Goal: Task Accomplishment & Management: Complete application form

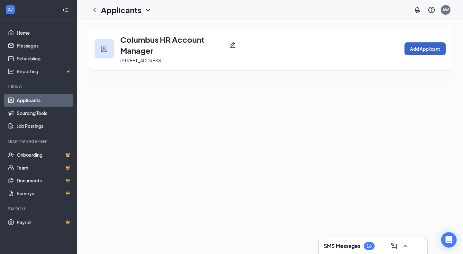
click at [423, 47] on button "Add Applicant" at bounding box center [425, 48] width 41 height 13
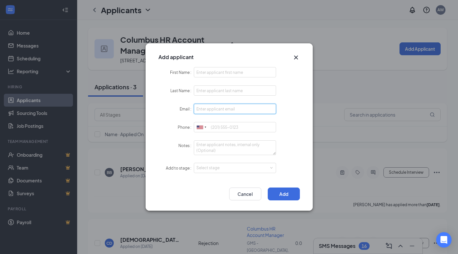
click at [241, 107] on input "Email" at bounding box center [235, 109] width 83 height 10
paste input "[EMAIL_ADDRESS][DOMAIN_NAME]"
type input "[EMAIL_ADDRESS][DOMAIN_NAME]"
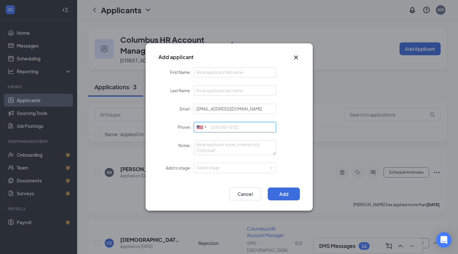
click at [239, 129] on input "Phone" at bounding box center [235, 127] width 83 height 10
paste input "[PHONE_NUMBER]"
type input "[PHONE_NUMBER]"
click at [228, 72] on input "First Name" at bounding box center [235, 72] width 83 height 10
paste input "Bethlehem K."
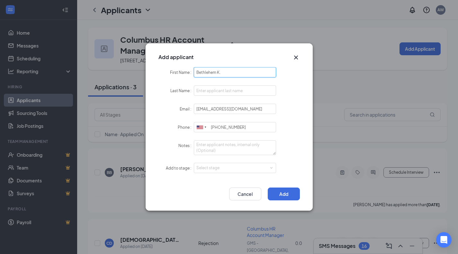
click at [222, 75] on input "Bethlehem K." at bounding box center [235, 72] width 83 height 10
type input "[GEOGRAPHIC_DATA]"
type input "K"
click at [210, 148] on textarea "Notes" at bounding box center [235, 148] width 83 height 15
type textarea "LI - Sourced"
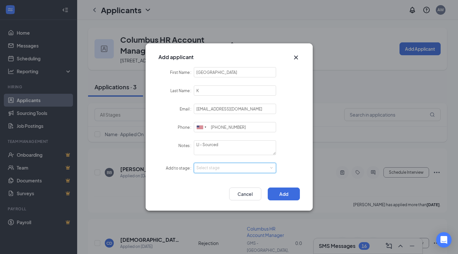
click at [214, 171] on div "Select stage" at bounding box center [236, 168] width 78 height 10
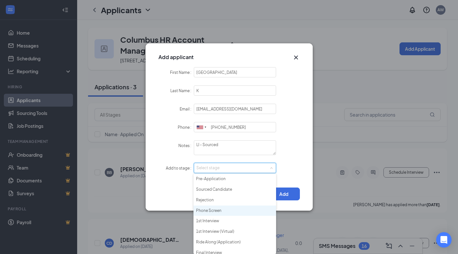
click at [228, 206] on li "Phone Screen" at bounding box center [235, 211] width 83 height 11
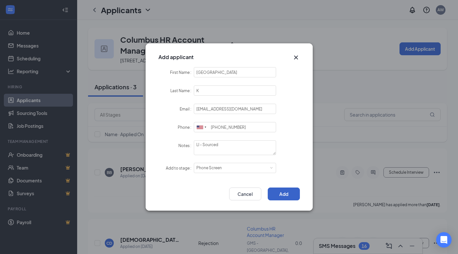
click at [283, 196] on button "Add" at bounding box center [284, 194] width 32 height 13
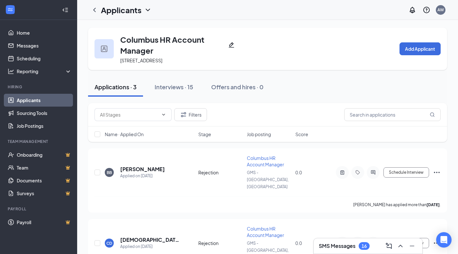
click at [46, 102] on link "Applicants" at bounding box center [44, 100] width 55 height 13
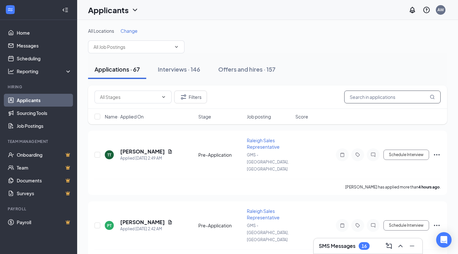
click at [378, 99] on input "text" at bounding box center [393, 97] width 97 height 13
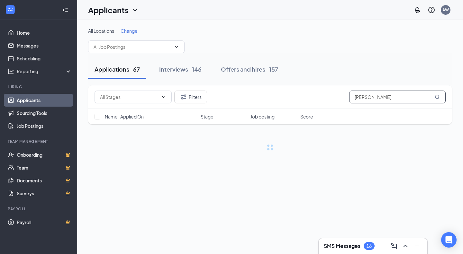
type input "[PERSON_NAME]"
click at [192, 65] on button "Interviews · 146" at bounding box center [180, 69] width 55 height 19
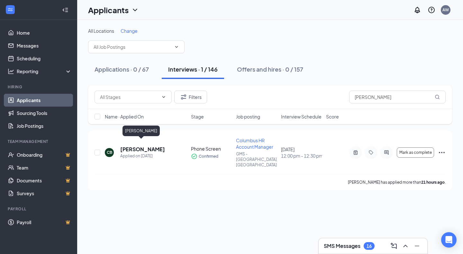
click at [141, 146] on h5 "[PERSON_NAME]" at bounding box center [142, 149] width 45 height 7
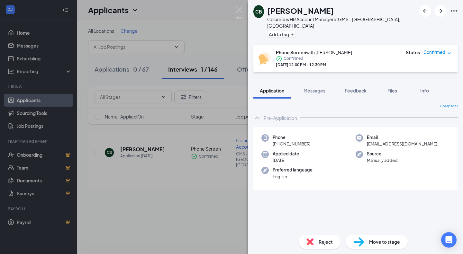
click at [394, 88] on span "Files" at bounding box center [393, 91] width 10 height 6
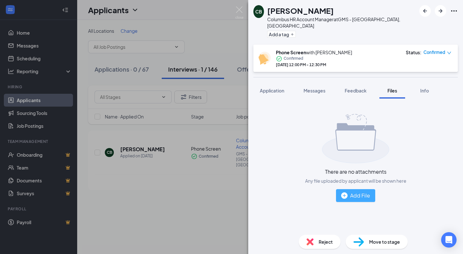
click at [343, 195] on button "Add File" at bounding box center [355, 195] width 39 height 13
click at [354, 189] on button "Add File" at bounding box center [355, 195] width 39 height 13
click at [354, 192] on div "Add File" at bounding box center [355, 196] width 29 height 8
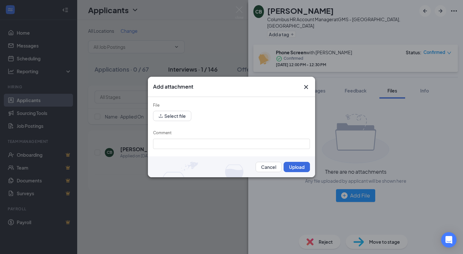
click at [178, 122] on form "File Select file Comment Cancel Upload" at bounding box center [231, 137] width 157 height 70
click at [178, 119] on button "Select file" at bounding box center [172, 116] width 38 height 10
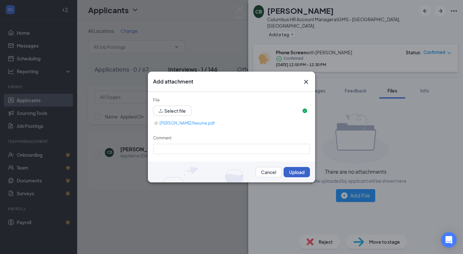
click at [303, 167] on button "Upload" at bounding box center [297, 172] width 26 height 10
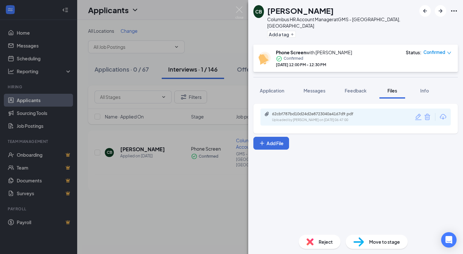
click at [238, 6] on div "[PERSON_NAME] [PERSON_NAME] HR Account Manager at GMS - [GEOGRAPHIC_DATA], [GEO…" at bounding box center [231, 127] width 463 height 254
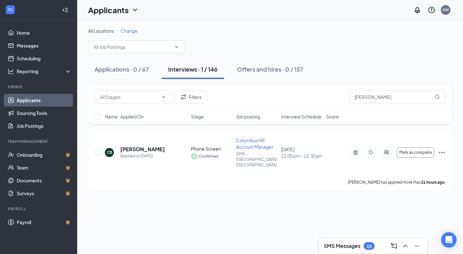
click at [250, 148] on span "Columbus HR Account Manager" at bounding box center [254, 144] width 37 height 12
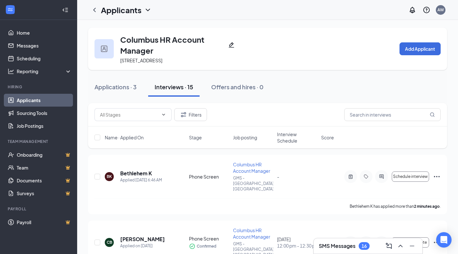
click at [427, 57] on div "Columbus HR Account Manager [STREET_ADDRESS] Add Applicant" at bounding box center [267, 49] width 359 height 42
click at [428, 49] on button "Add Applicant" at bounding box center [420, 48] width 41 height 13
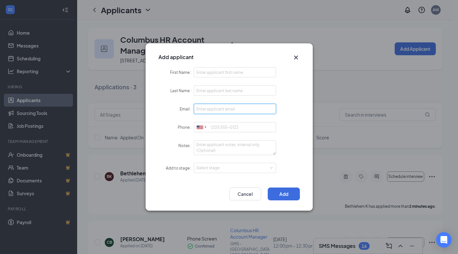
click at [256, 110] on input "Email" at bounding box center [235, 109] width 83 height 10
paste input "[EMAIL_ADDRESS][DOMAIN_NAME]"
type input "[EMAIL_ADDRESS][DOMAIN_NAME]"
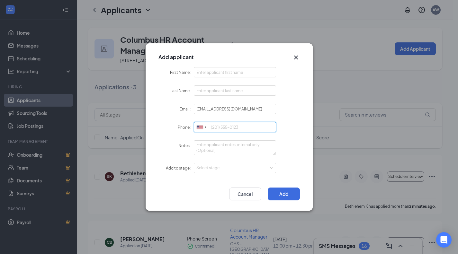
click at [227, 125] on input "Phone" at bounding box center [235, 127] width 83 height 10
paste input "[PHONE_NUMBER]"
type input "[PHONE_NUMBER]"
click at [208, 74] on input "First Name" at bounding box center [235, 72] width 83 height 10
paste input "[PERSON_NAME]"
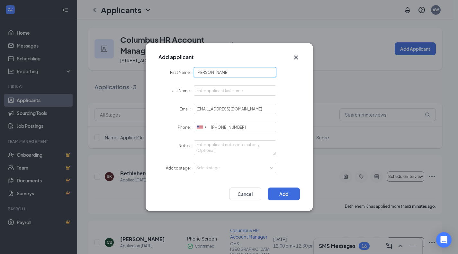
click at [212, 74] on input "[PERSON_NAME]" at bounding box center [235, 72] width 83 height 10
type input "[PERSON_NAME]"
click at [210, 95] on input "Last Name" at bounding box center [235, 91] width 83 height 10
paste input "[PERSON_NAME]"
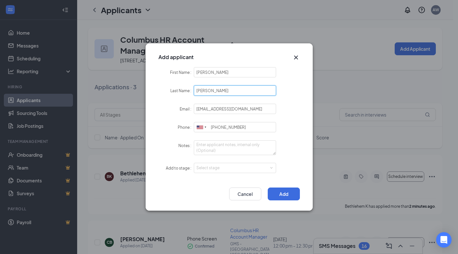
type input "[PERSON_NAME]"
click at [221, 74] on input "[PERSON_NAME]" at bounding box center [235, 72] width 83 height 10
type input "Brienna"
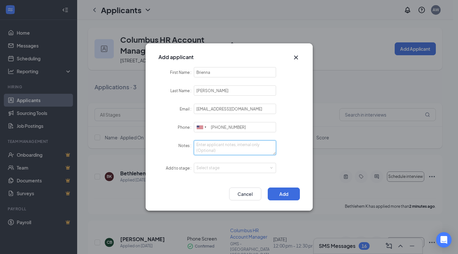
click at [231, 147] on textarea "Notes" at bounding box center [235, 148] width 83 height 15
click at [230, 168] on div "Select stage" at bounding box center [234, 168] width 75 height 6
type textarea "LI - Apply"
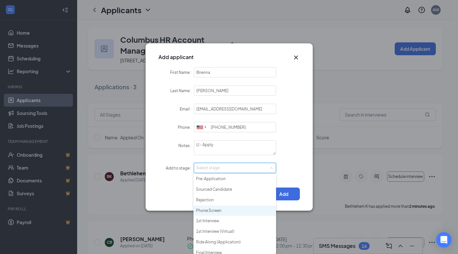
click at [230, 210] on li "Phone Screen" at bounding box center [235, 211] width 83 height 11
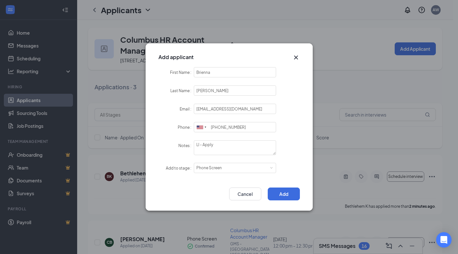
click at [287, 185] on div "Add Cancel" at bounding box center [229, 196] width 167 height 30
click at [287, 190] on button "Add" at bounding box center [284, 194] width 32 height 13
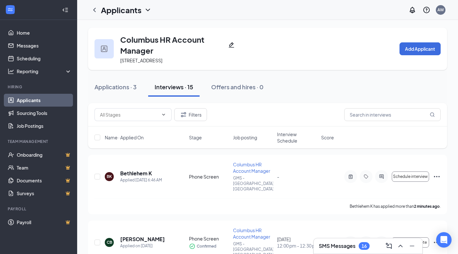
click at [178, 87] on div "Interviews · 15" at bounding box center [174, 87] width 39 height 8
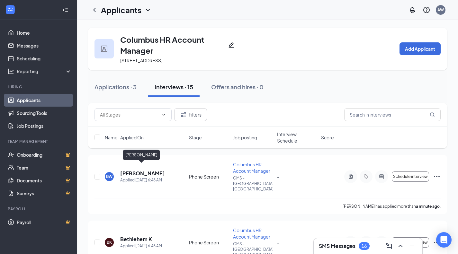
click at [141, 170] on h5 "[PERSON_NAME]" at bounding box center [142, 173] width 45 height 7
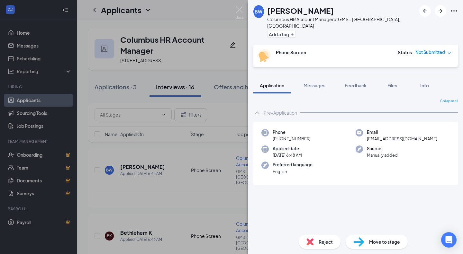
click at [390, 83] on span "Files" at bounding box center [393, 86] width 10 height 6
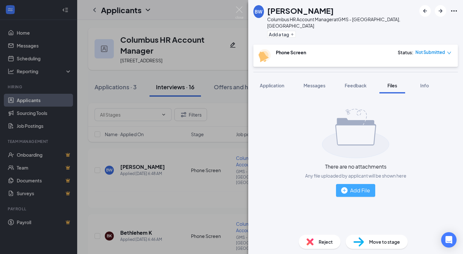
click at [342, 188] on div "Add File" at bounding box center [355, 191] width 29 height 8
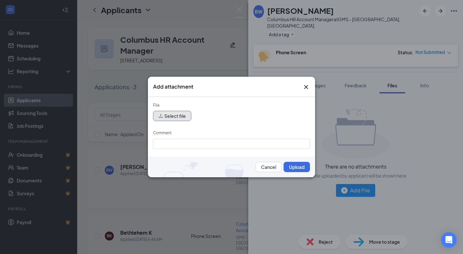
click at [178, 116] on button "Select file" at bounding box center [172, 116] width 38 height 10
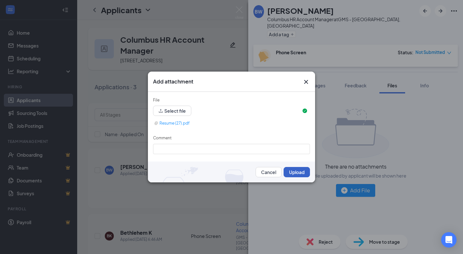
click at [287, 176] on button "Upload" at bounding box center [297, 172] width 26 height 10
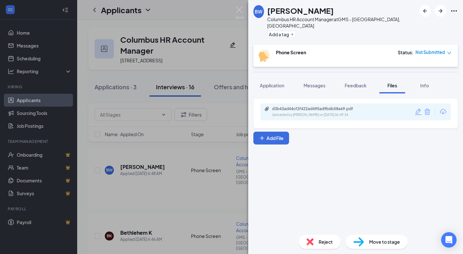
click at [353, 83] on span "Feedback" at bounding box center [356, 86] width 22 height 6
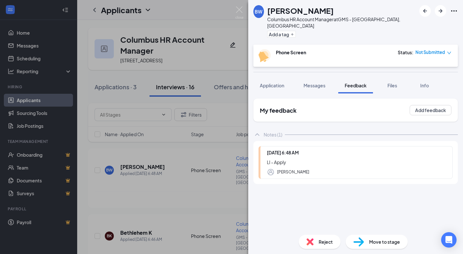
click at [235, 12] on div "BW [PERSON_NAME] Columbus HR Account Manager at GMS - [GEOGRAPHIC_DATA], [GEOGR…" at bounding box center [231, 127] width 463 height 254
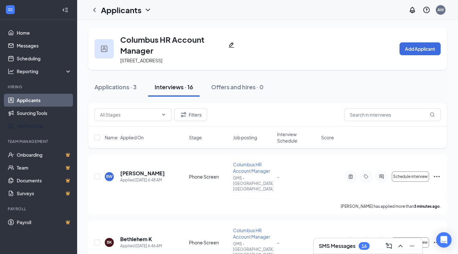
click at [21, 127] on link "Job Postings" at bounding box center [44, 126] width 55 height 13
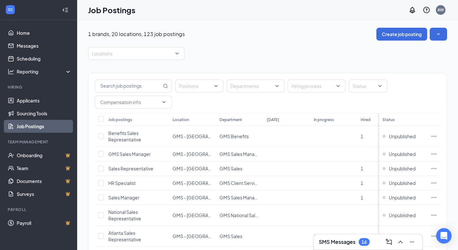
click at [115, 84] on input "text" at bounding box center [128, 86] width 67 height 12
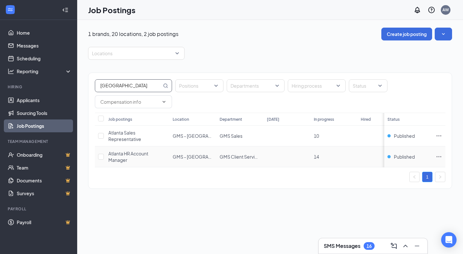
type input "[GEOGRAPHIC_DATA]"
click at [122, 156] on span "Atlanta HR Account Manager" at bounding box center [128, 157] width 40 height 12
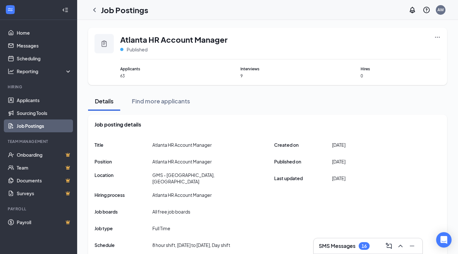
click at [440, 36] on icon "Ellipses" at bounding box center [438, 37] width 6 height 6
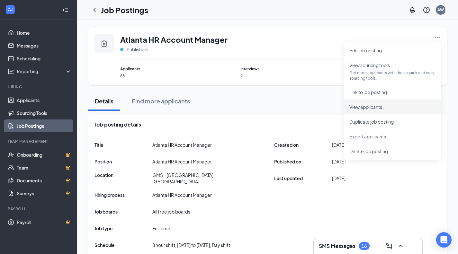
click at [374, 108] on span "View applicants" at bounding box center [366, 107] width 33 height 6
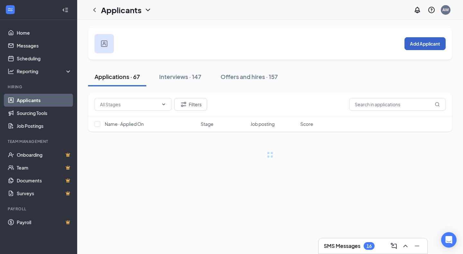
click at [434, 41] on button "Add Applicant" at bounding box center [425, 43] width 41 height 13
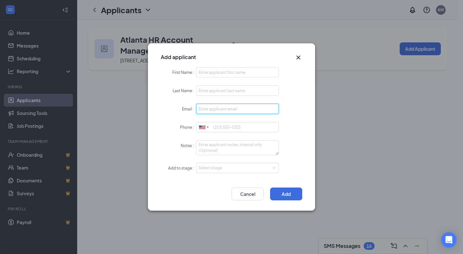
click at [233, 109] on input "Email" at bounding box center [237, 109] width 83 height 10
paste input "sofiemjpedersen@gmail.com"
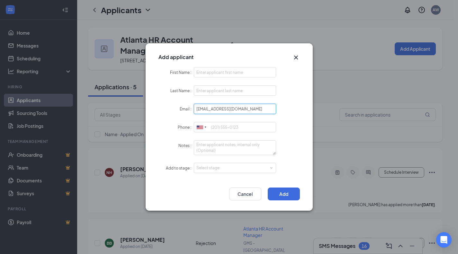
type input "sofiemjpedersen@gmail.com"
click at [228, 132] on input "Phone" at bounding box center [235, 127] width 83 height 10
paste input "5179305690"
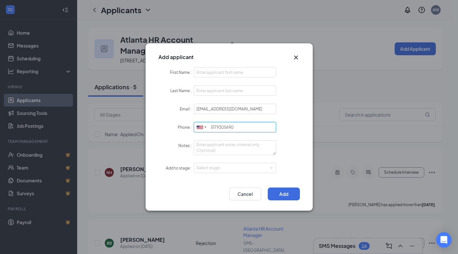
type input "5179305690"
paste input "Sofie Pedersen"
click at [231, 78] on input "Sofie Pedersen" at bounding box center [235, 72] width 83 height 10
click at [223, 76] on input "Sofie Pedersen" at bounding box center [235, 72] width 83 height 10
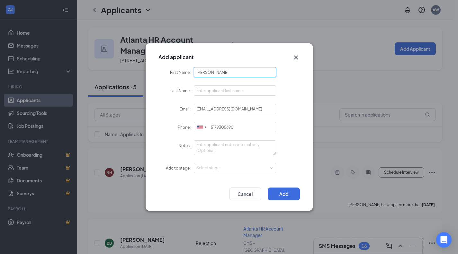
type input "Sofie Pedersen"
click at [217, 88] on input "Last Name" at bounding box center [235, 91] width 83 height 10
paste input "Pedersen"
type input "Pedersen"
click at [218, 74] on input "Sofie Pedersen" at bounding box center [235, 72] width 83 height 10
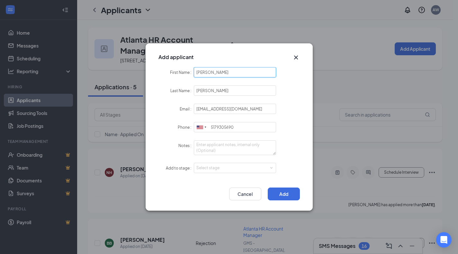
click at [218, 74] on input "Sofie Pedersen" at bounding box center [235, 72] width 83 height 10
type input "Sofie"
click at [253, 143] on textarea "Notes" at bounding box center [235, 148] width 83 height 15
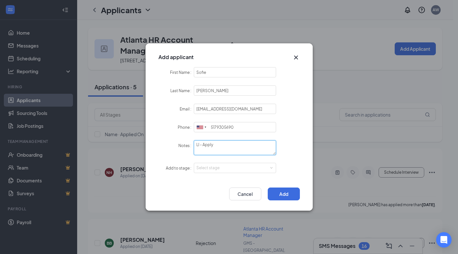
click at [249, 169] on div "Select stage" at bounding box center [234, 168] width 75 height 6
type textarea "LI - Apply"
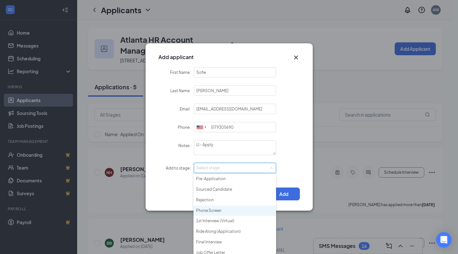
click at [235, 213] on li "Phone Screen" at bounding box center [235, 211] width 83 height 11
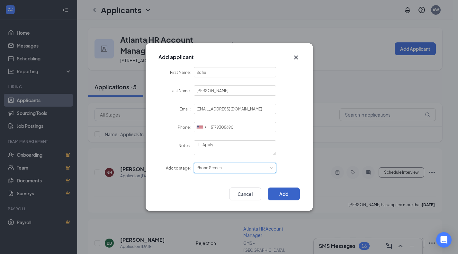
click at [278, 192] on button "Add" at bounding box center [284, 194] width 32 height 13
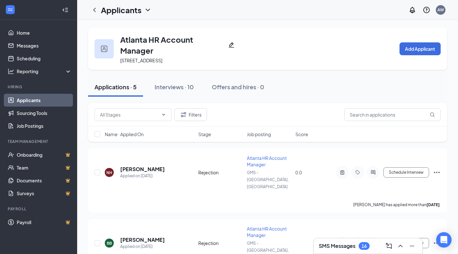
click at [171, 81] on button "Interviews · 10" at bounding box center [174, 87] width 52 height 19
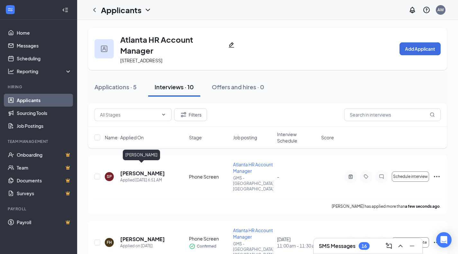
click at [136, 170] on h5 "Sofie Pedersen" at bounding box center [142, 173] width 45 height 7
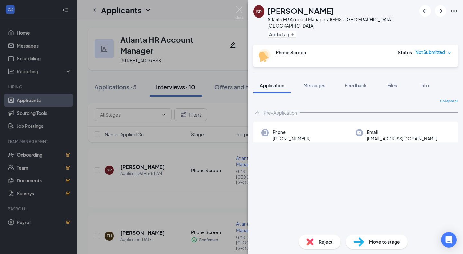
click at [385, 81] on button "Files" at bounding box center [393, 86] width 26 height 16
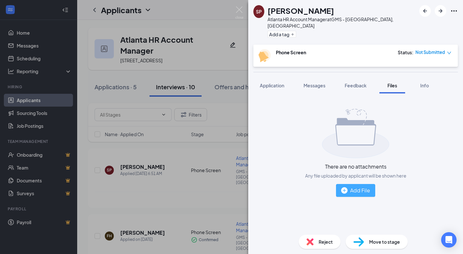
click at [362, 184] on button "Add File" at bounding box center [355, 190] width 39 height 13
click at [359, 187] on div "Add File" at bounding box center [355, 191] width 29 height 8
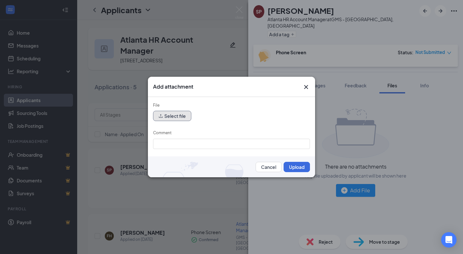
click at [179, 118] on button "Select file" at bounding box center [172, 116] width 38 height 10
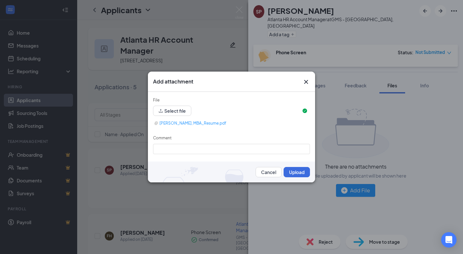
click at [300, 179] on img at bounding box center [231, 173] width 167 height 22
click at [296, 175] on button "Upload" at bounding box center [297, 172] width 26 height 10
